Goal: Find specific page/section: Find specific page/section

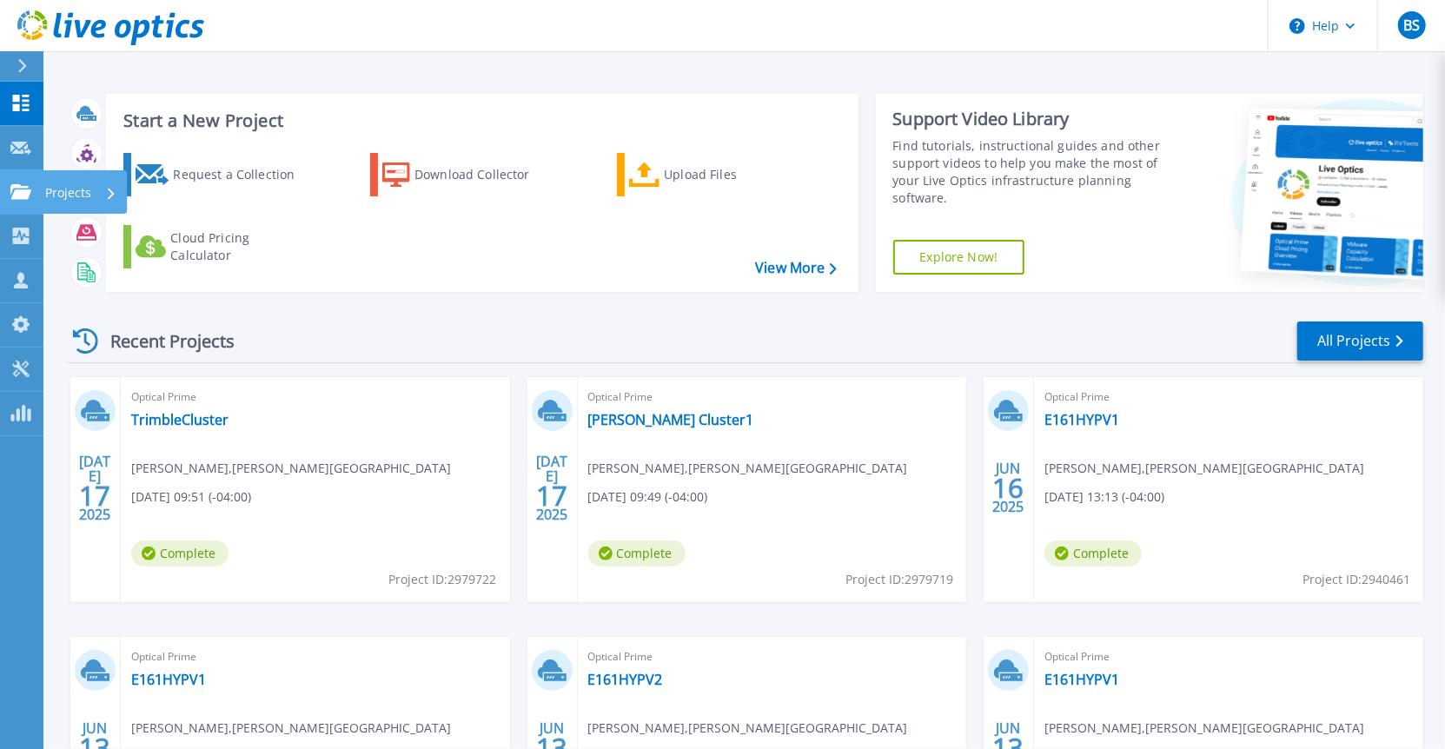
click at [11, 184] on div at bounding box center [20, 192] width 21 height 16
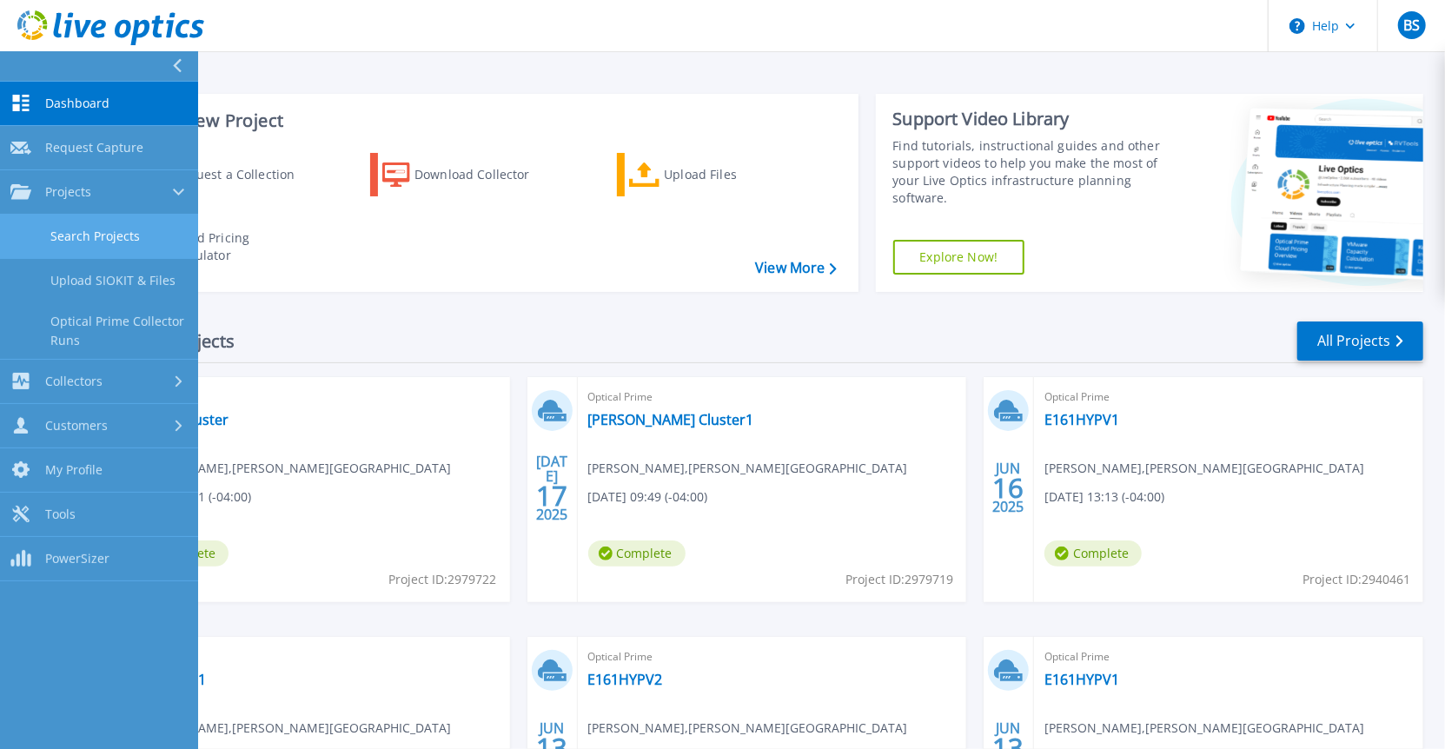
click at [57, 238] on link "Search Projects" at bounding box center [99, 237] width 198 height 44
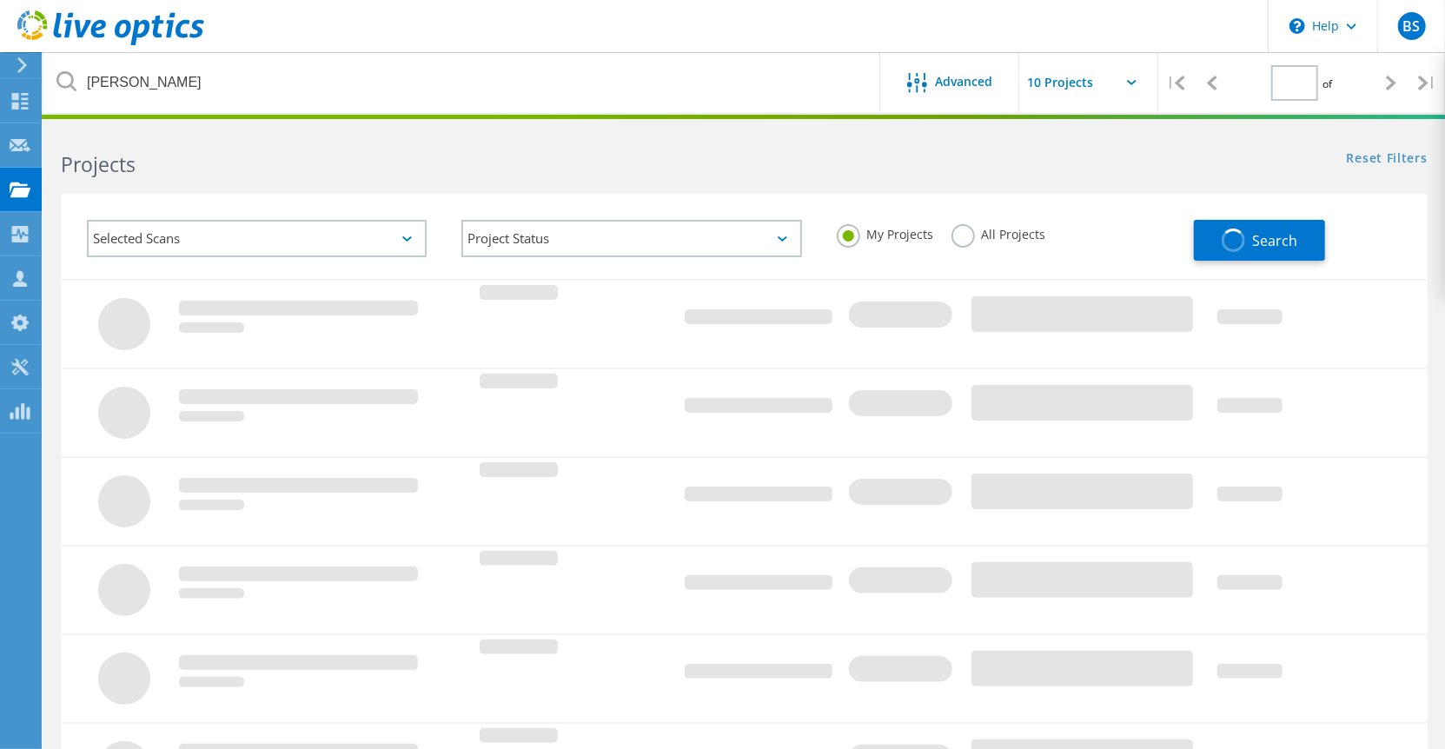
type input "1"
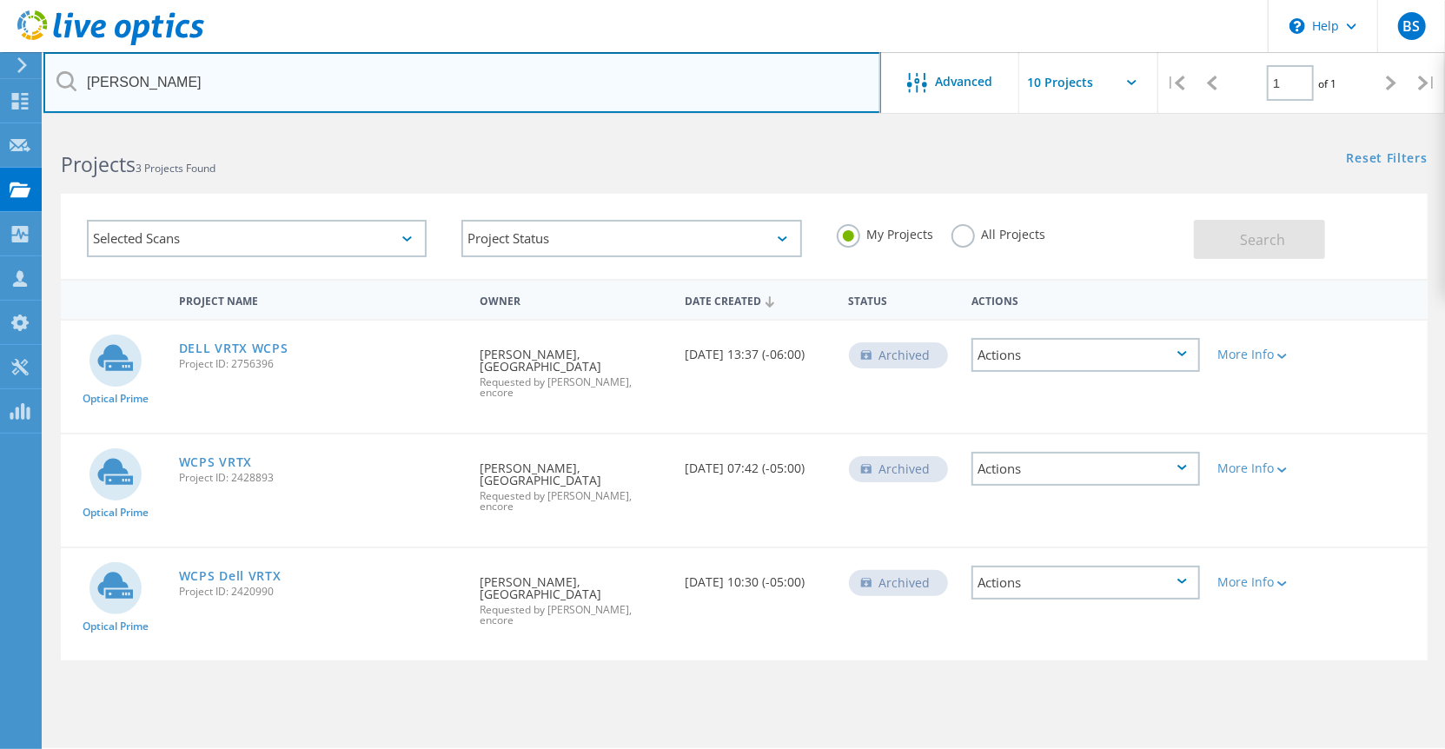
click at [222, 76] on input "[PERSON_NAME]" at bounding box center [462, 82] width 838 height 61
click at [222, 76] on input "warren" at bounding box center [462, 82] width 838 height 61
type input "owensboro"
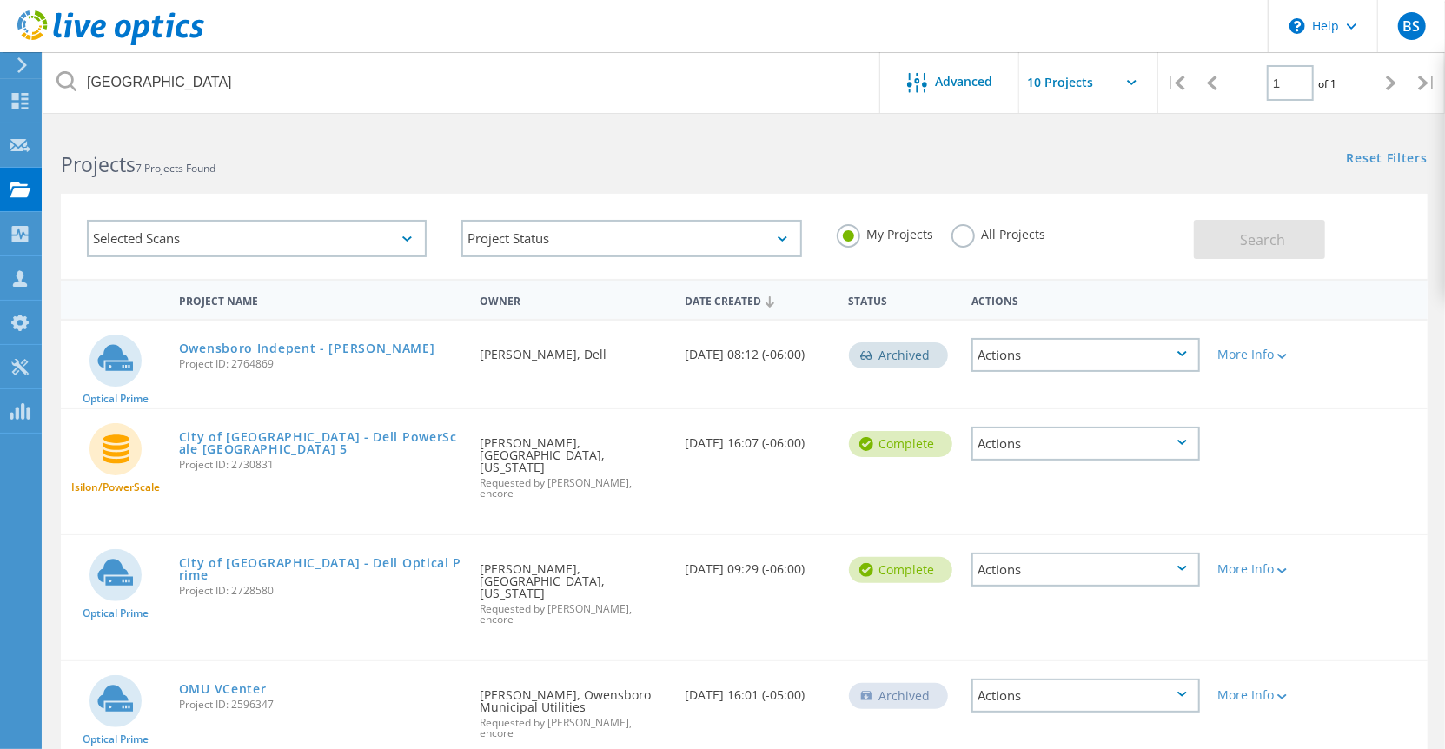
click at [250, 586] on span "Project ID: 2728580" at bounding box center [320, 591] width 283 height 10
click at [249, 557] on link "City of [GEOGRAPHIC_DATA] - Dell Optical Prime" at bounding box center [320, 569] width 283 height 24
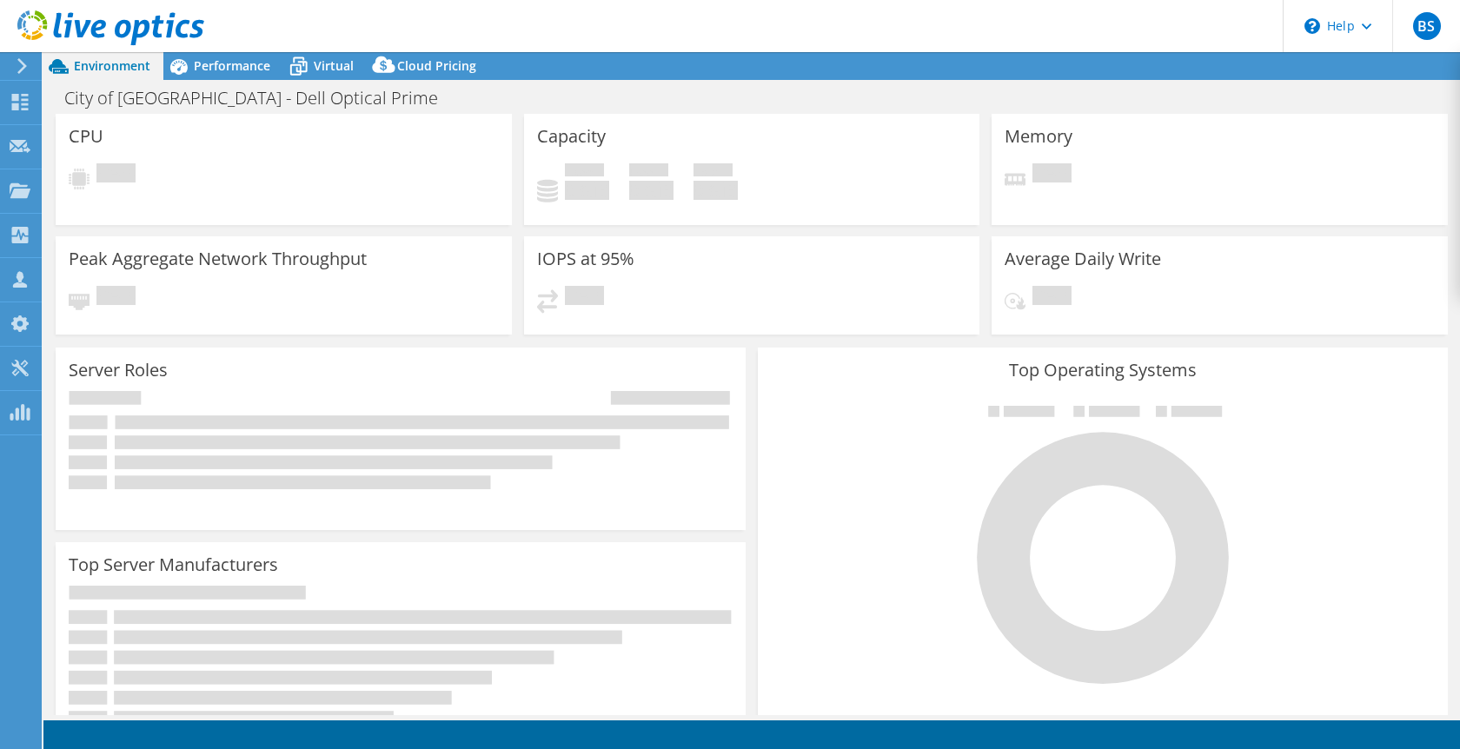
select select "USD"
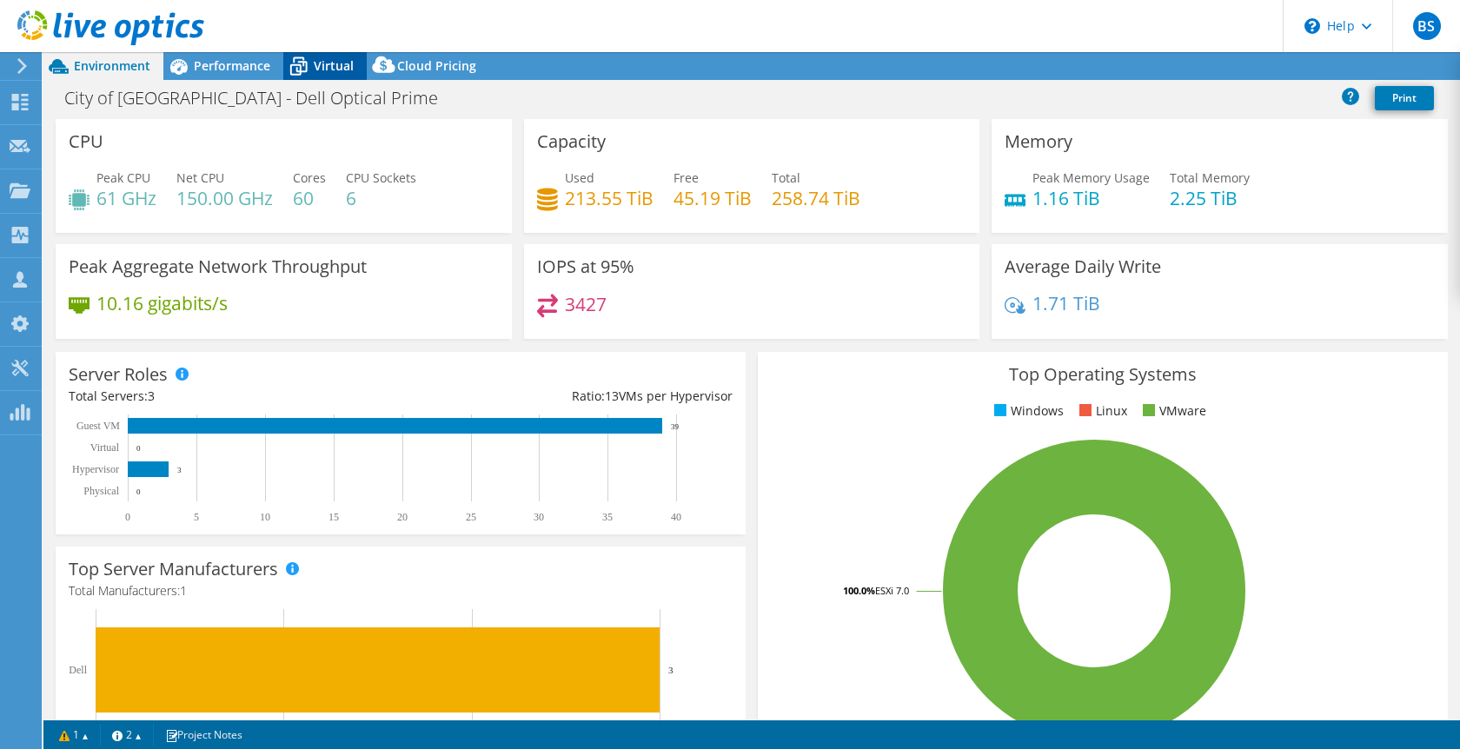
click at [298, 56] on icon at bounding box center [298, 66] width 30 height 30
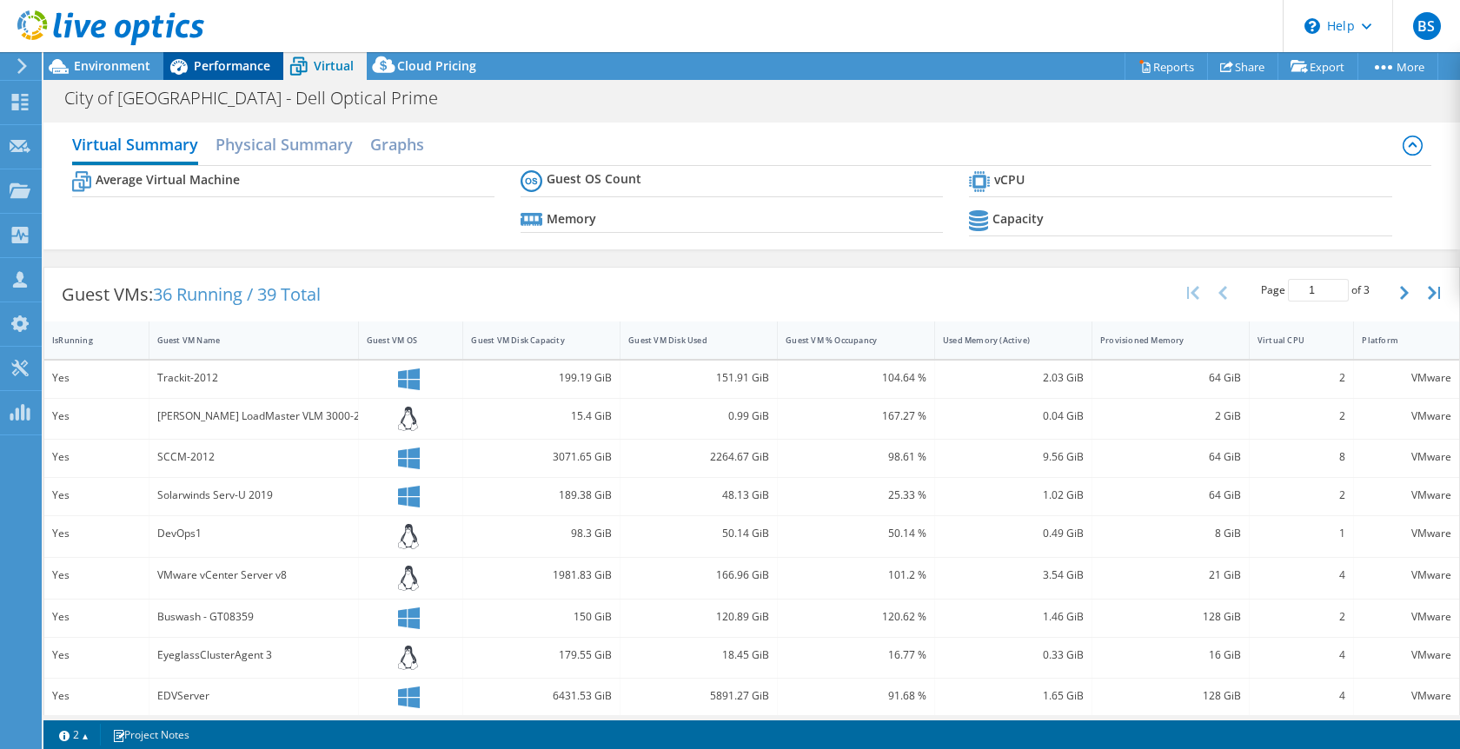
click at [247, 65] on span "Performance" at bounding box center [232, 65] width 76 height 17
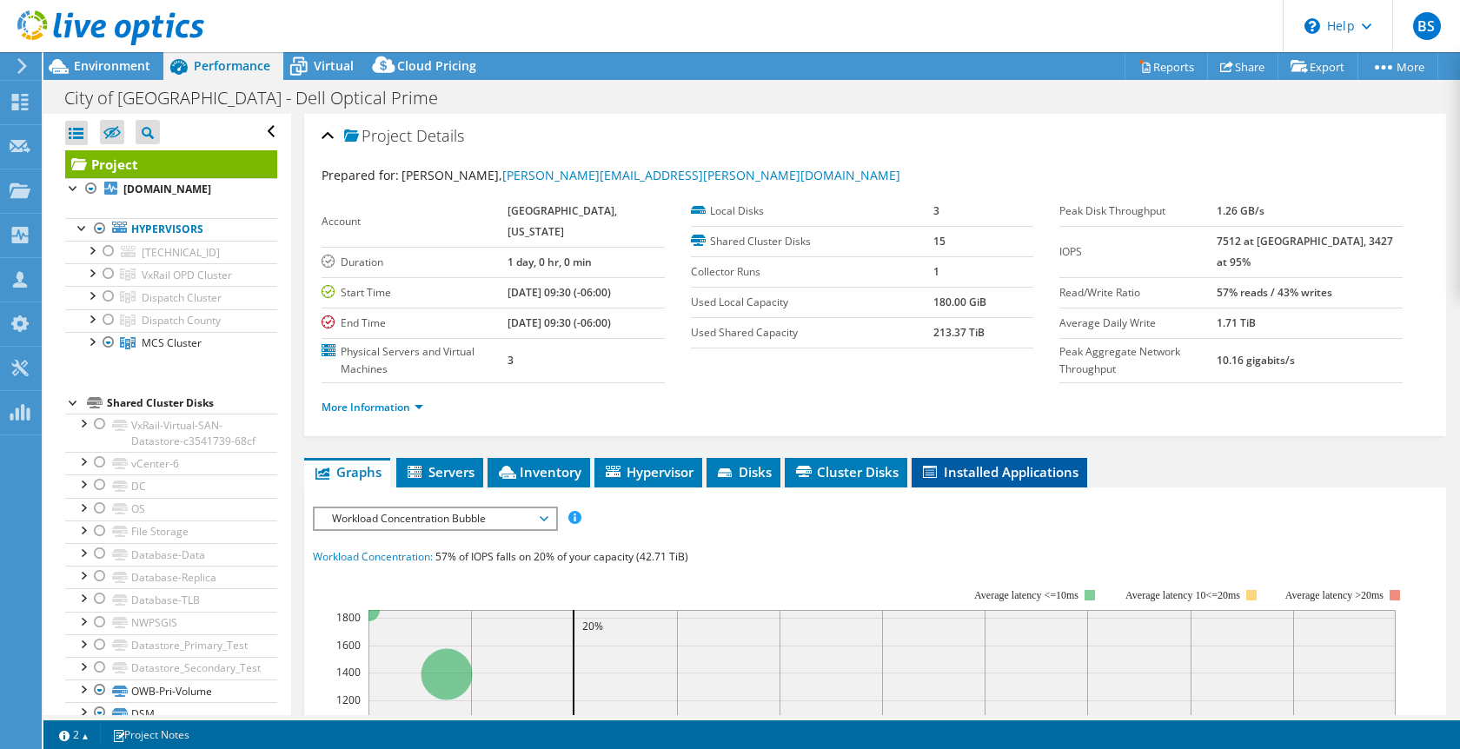
click at [995, 458] on li "Installed Applications" at bounding box center [1000, 473] width 176 height 30
